Goal: Check status: Check status

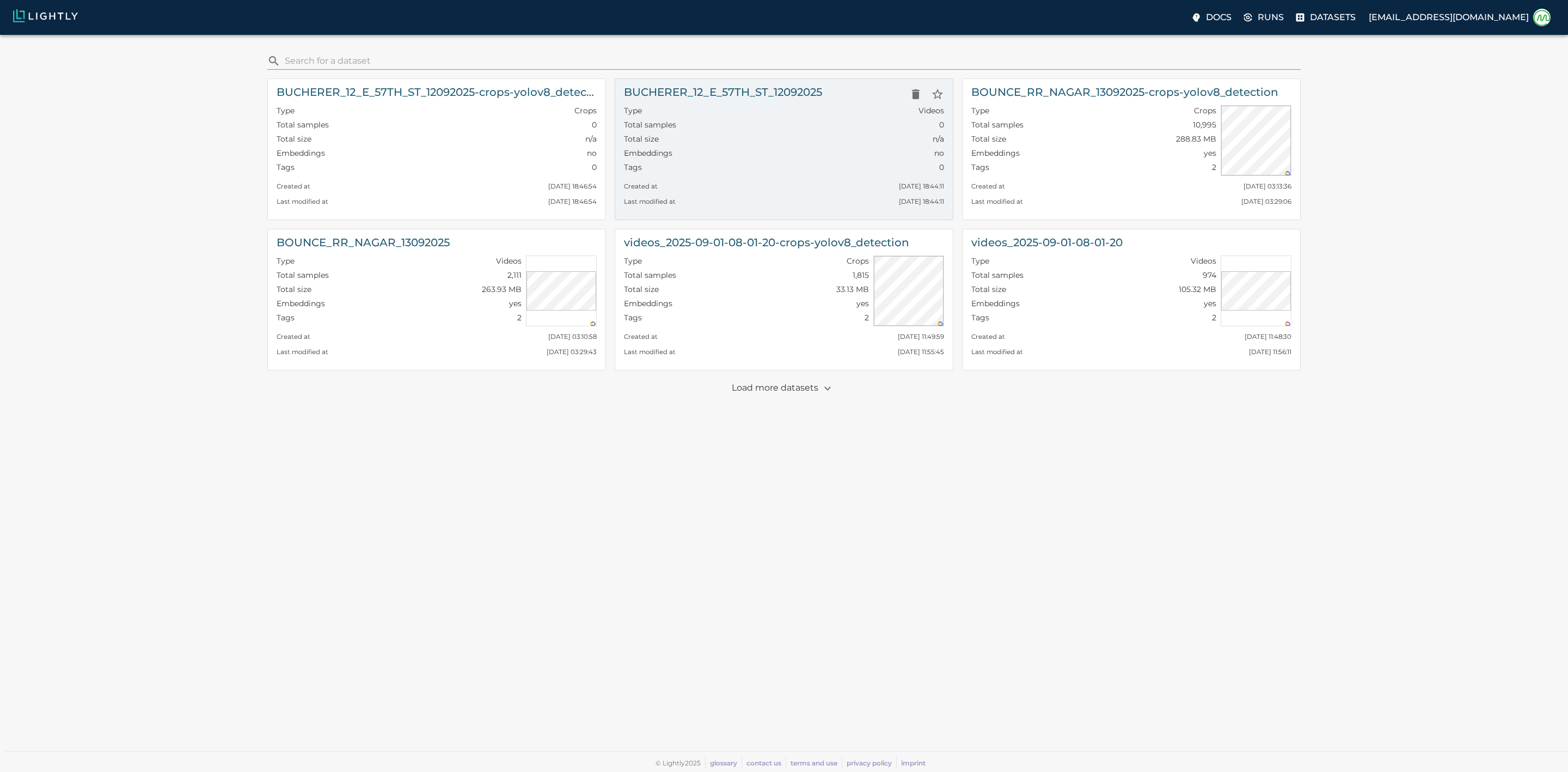
click at [830, 176] on div "Tags 0" at bounding box center [784, 169] width 320 height 14
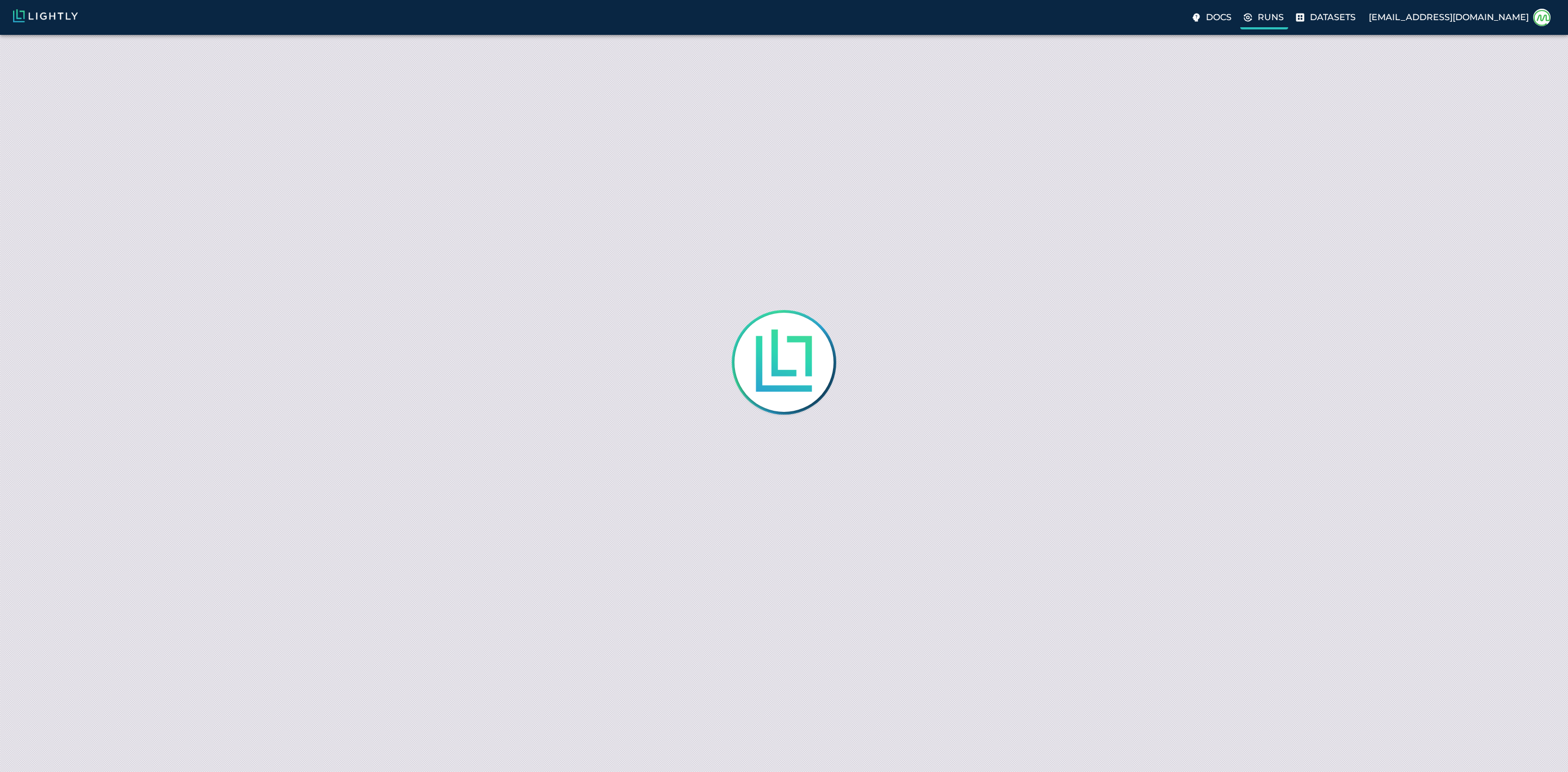
click at [1284, 11] on p "Runs" at bounding box center [1270, 17] width 26 height 13
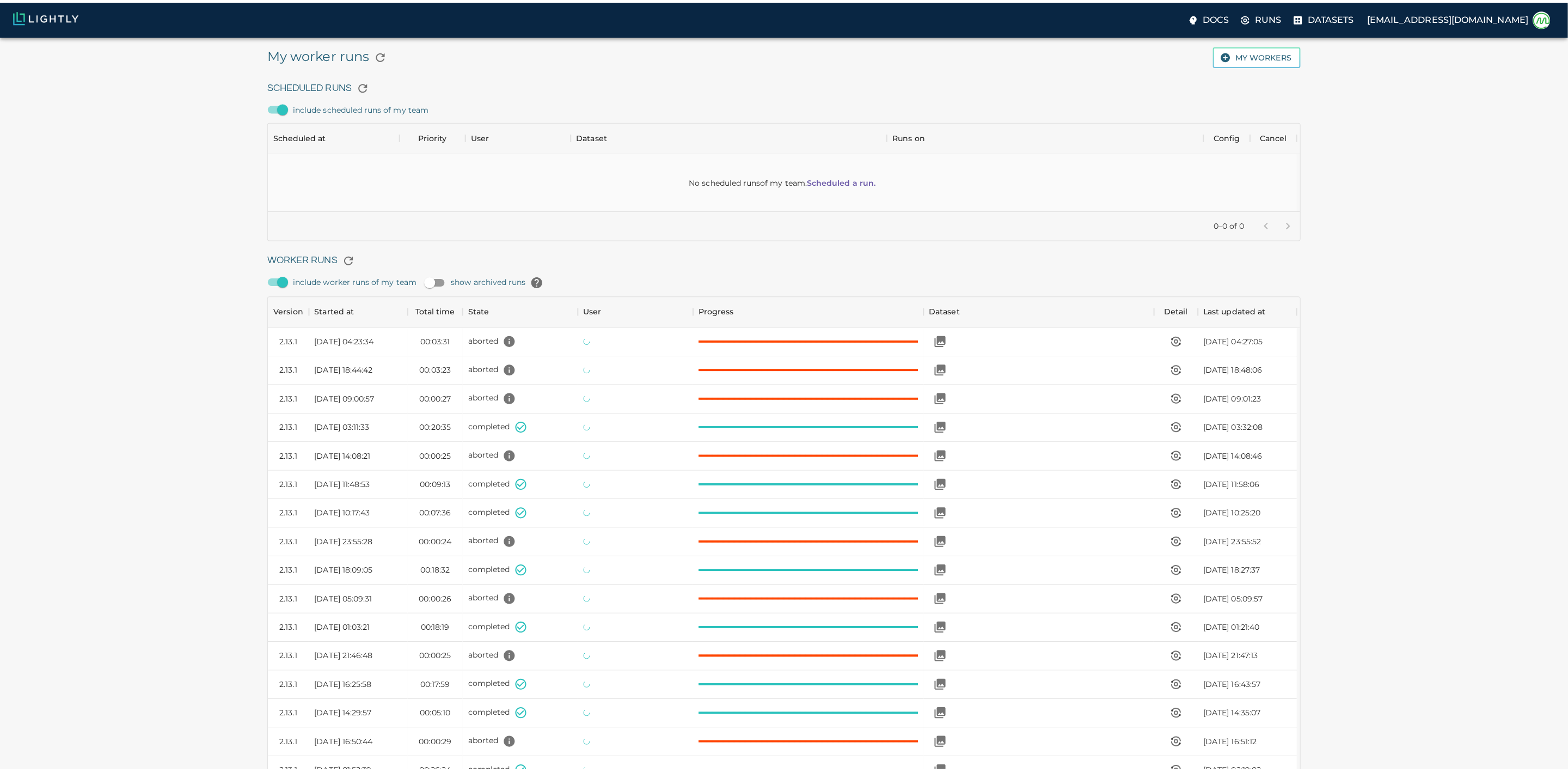
scroll to position [726, 1008]
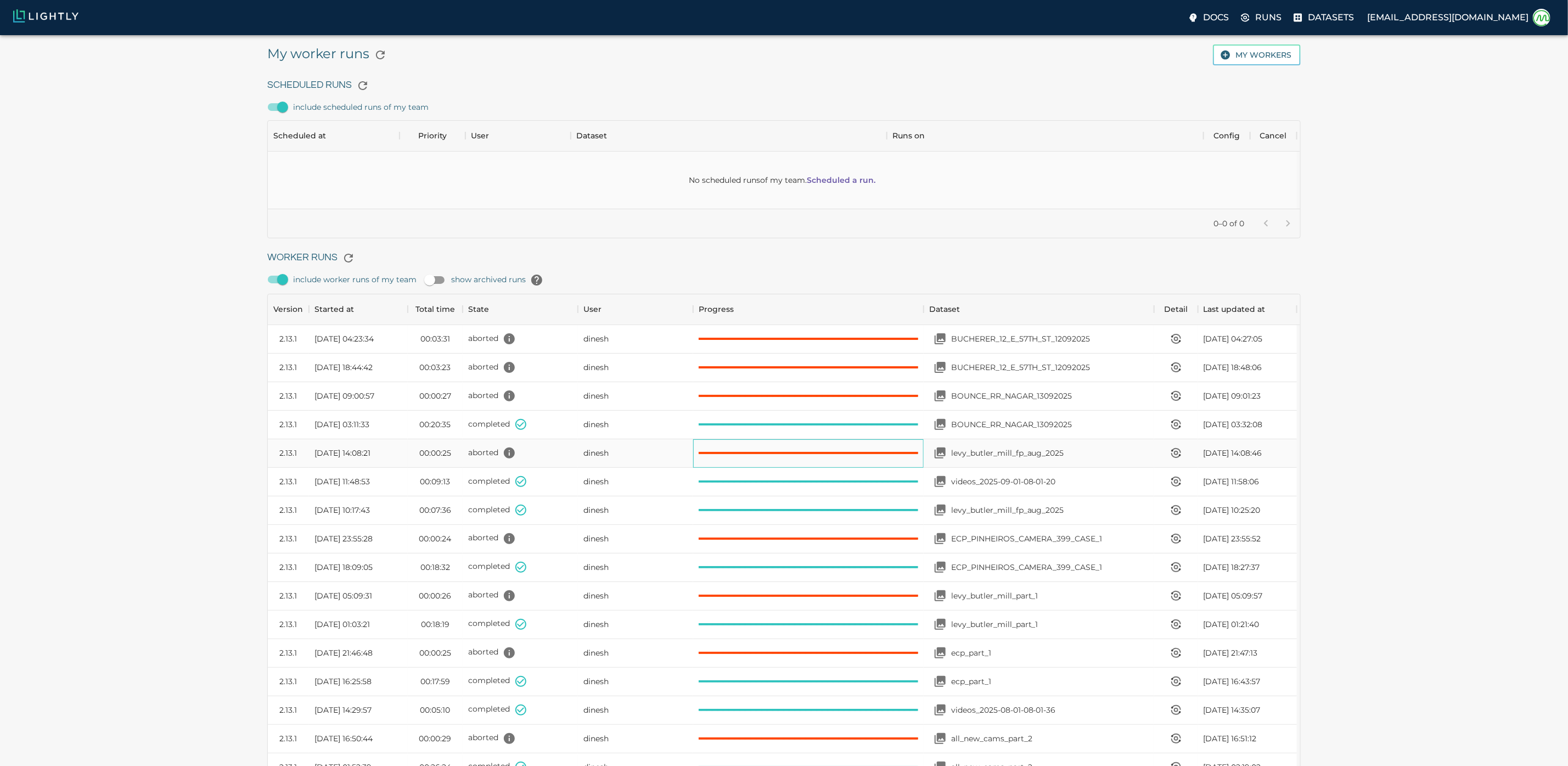
click at [863, 468] on div at bounding box center [808, 454] width 230 height 29
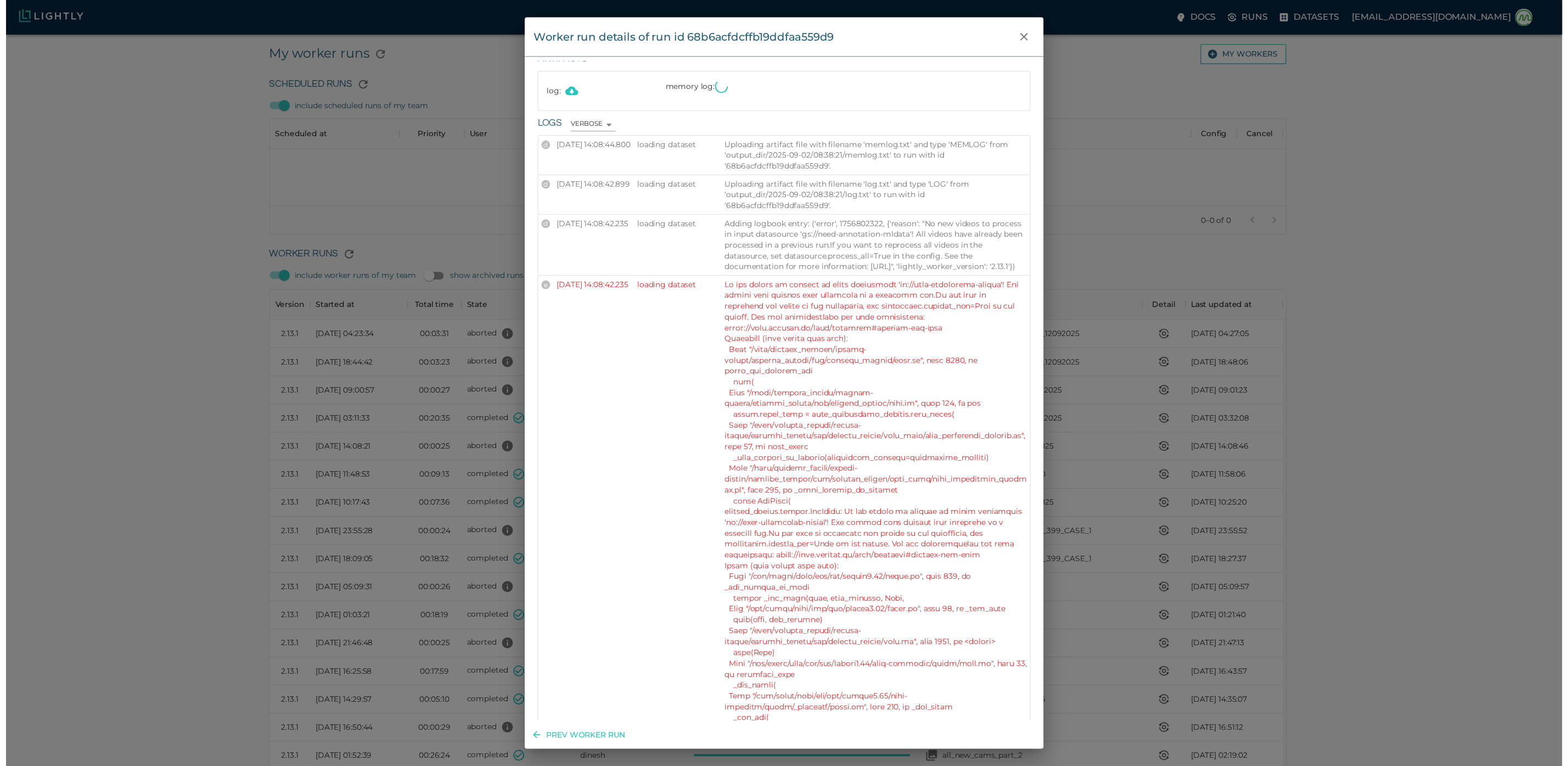
scroll to position [330, 0]
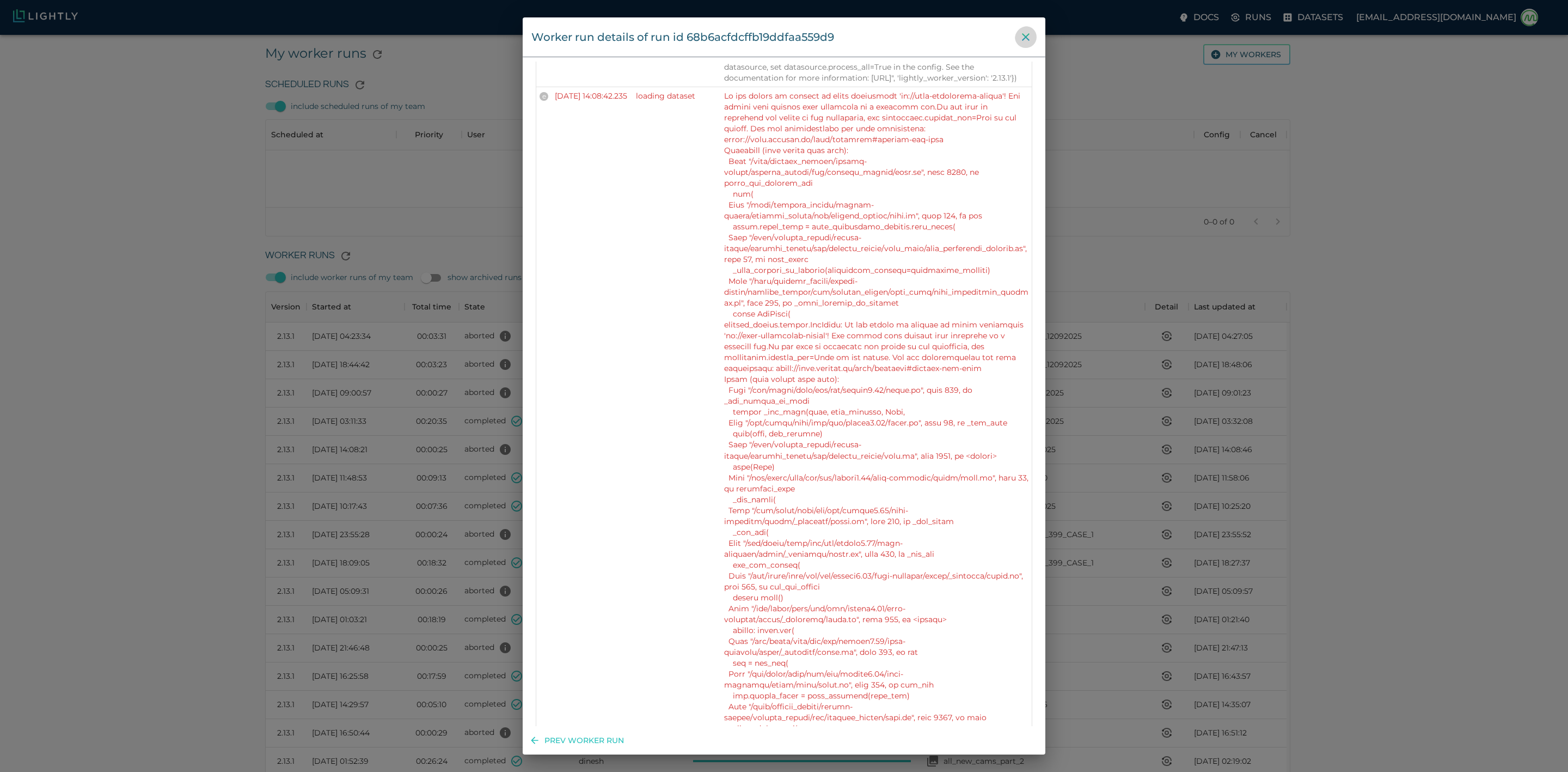
click at [1027, 35] on icon "close" at bounding box center [1026, 37] width 8 height 8
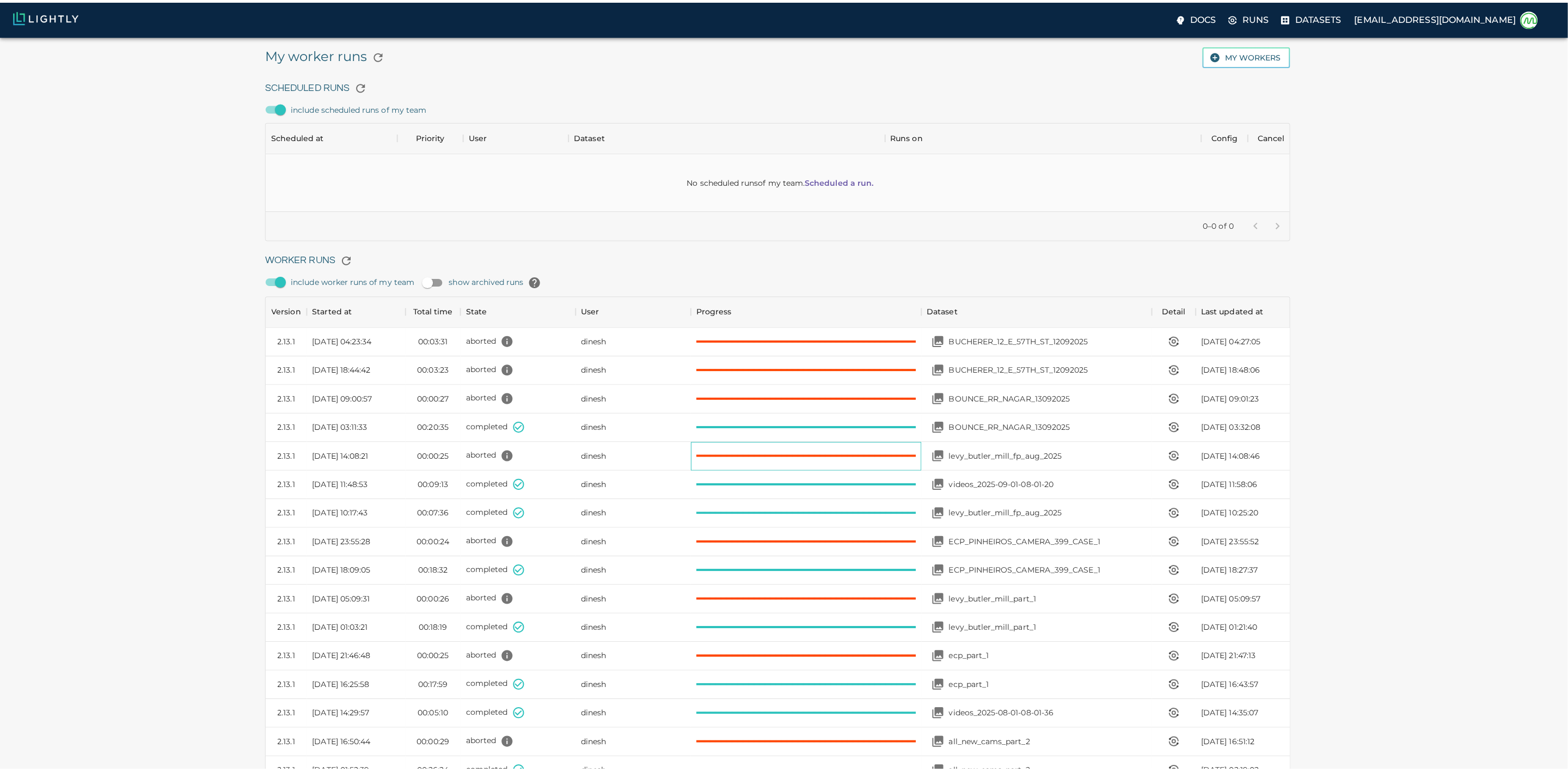
scroll to position [13, 13]
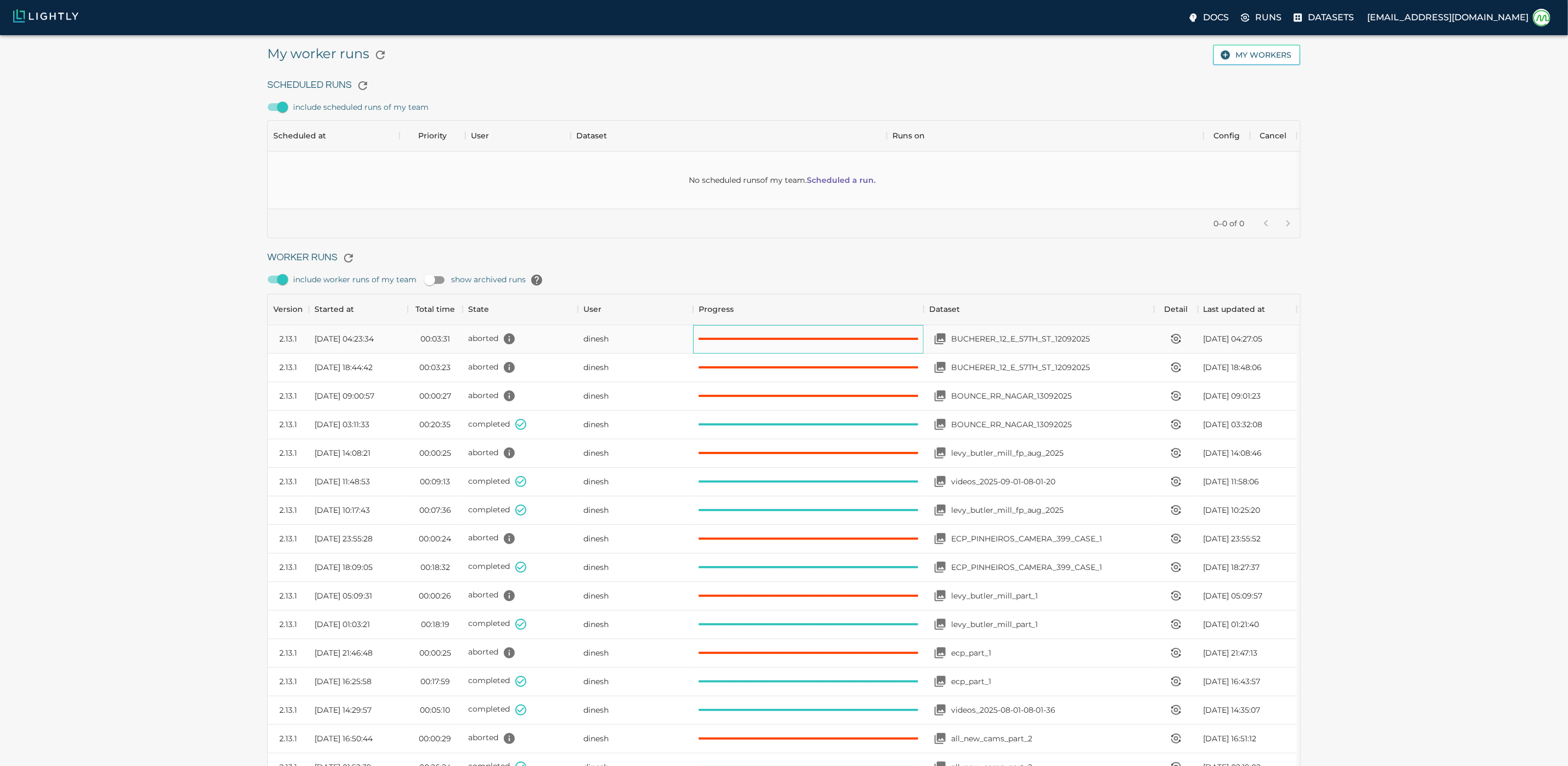
click at [897, 339] on span at bounding box center [809, 338] width 220 height 2
